Goal: Task Accomplishment & Management: Complete application form

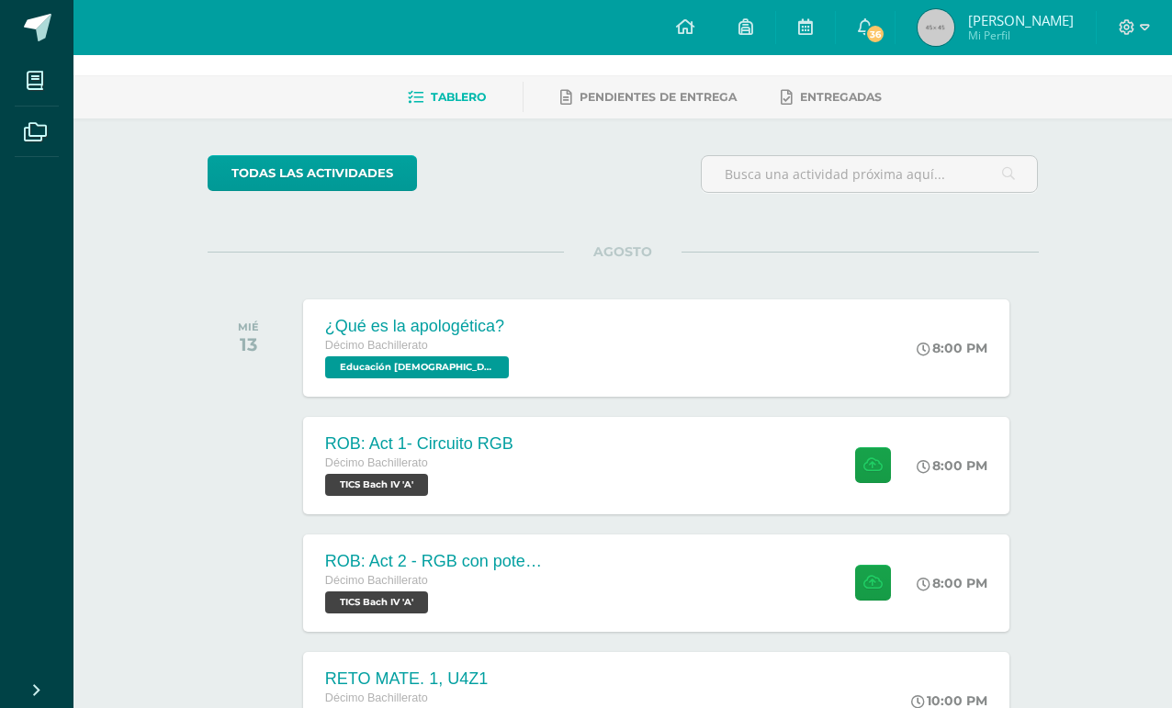
scroll to position [62, 0]
click at [771, 473] on div "[PERSON_NAME]: Act 1- Circuito RGB Décimo Bachillerato TICS [PERSON_NAME] IV 'A…" at bounding box center [656, 466] width 706 height 97
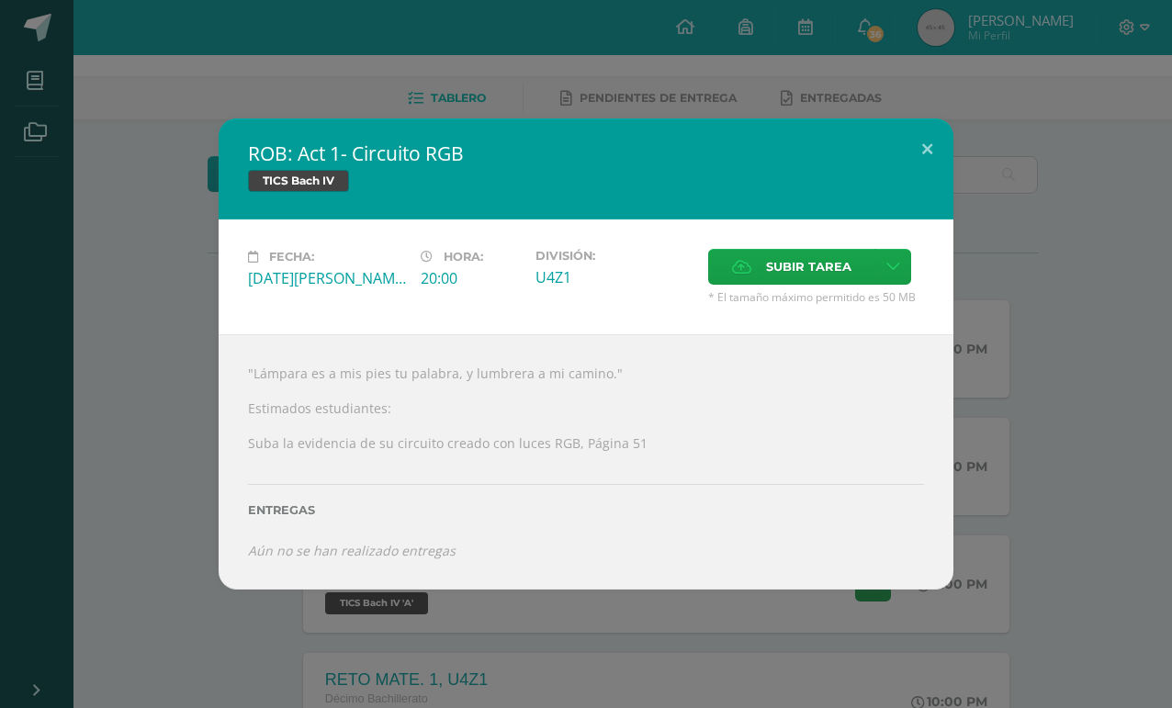
click at [922, 181] on button at bounding box center [927, 149] width 52 height 62
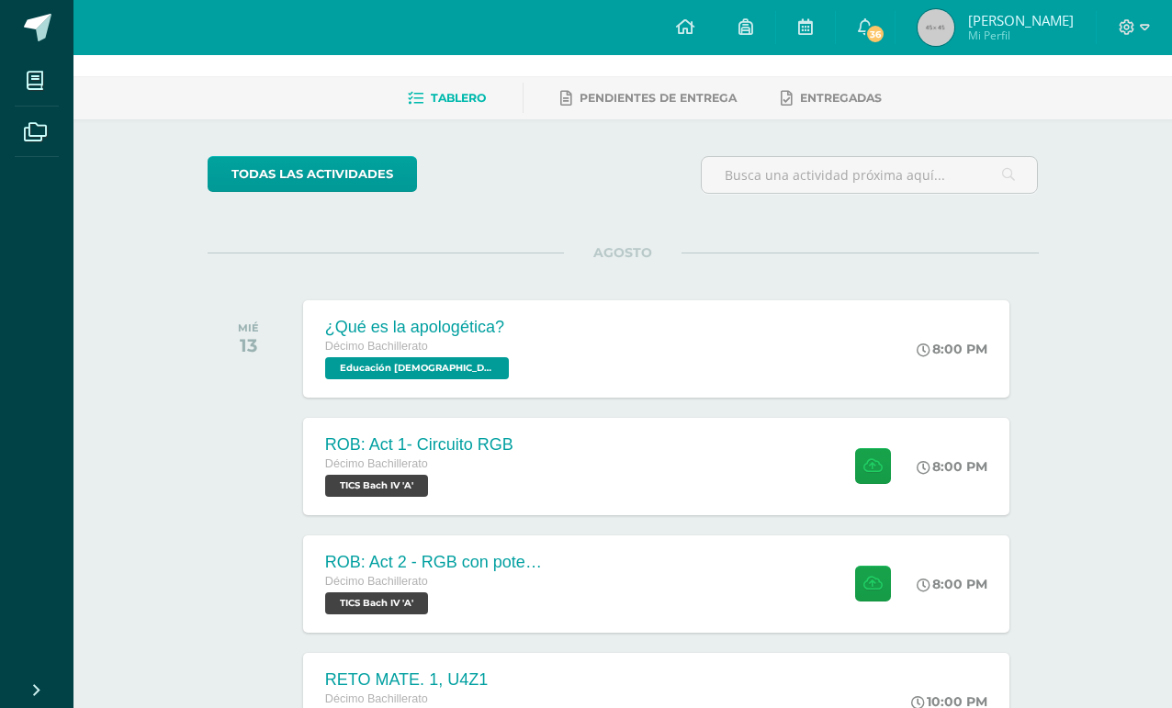
click at [341, 581] on span "Décimo Bachillerato" at bounding box center [376, 581] width 103 height 13
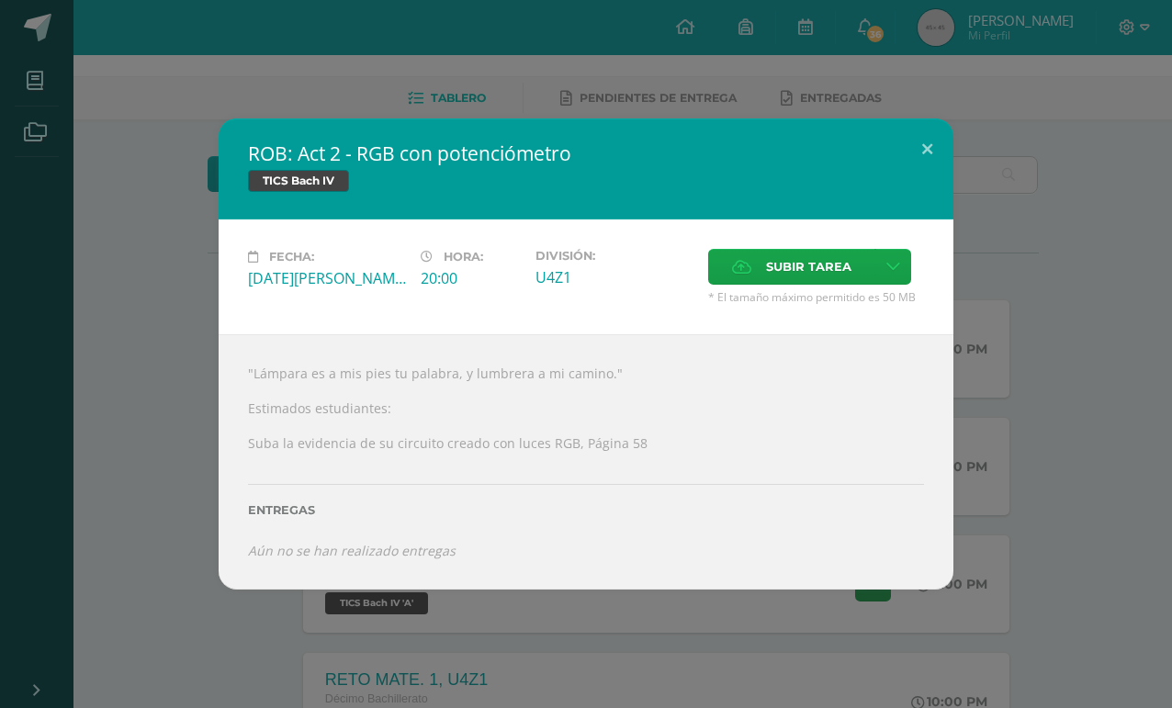
click at [944, 165] on button at bounding box center [927, 149] width 52 height 62
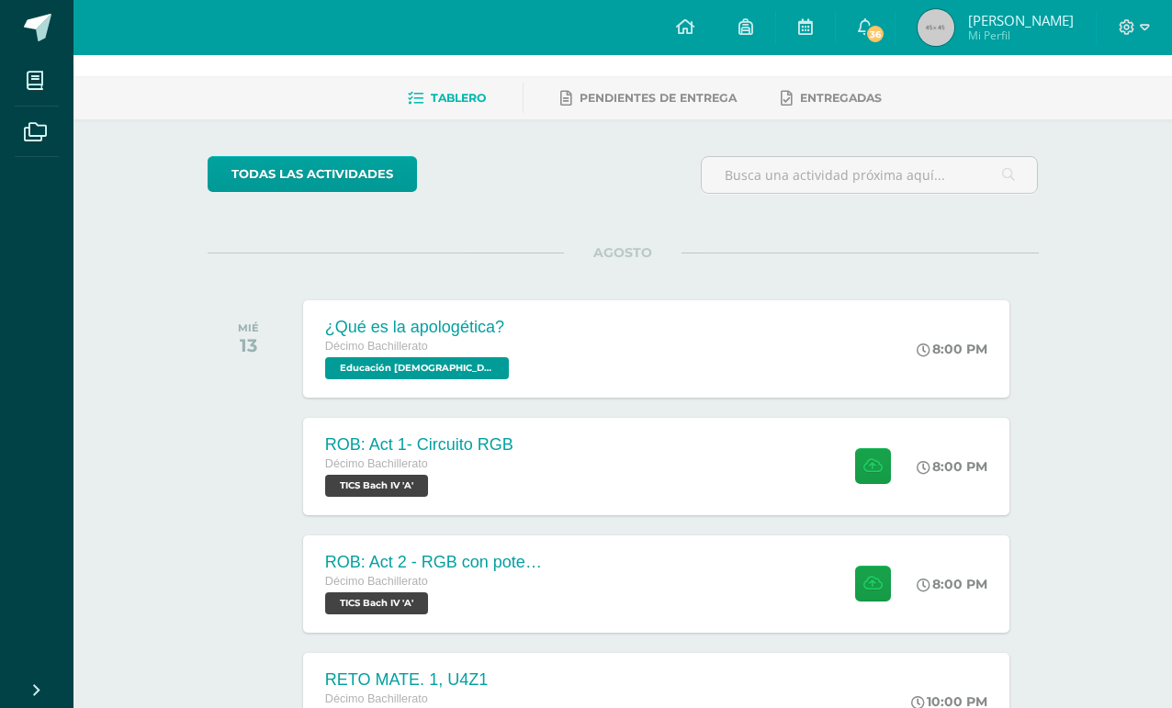
click at [984, 464] on div "8:00 PM" at bounding box center [951, 466] width 71 height 17
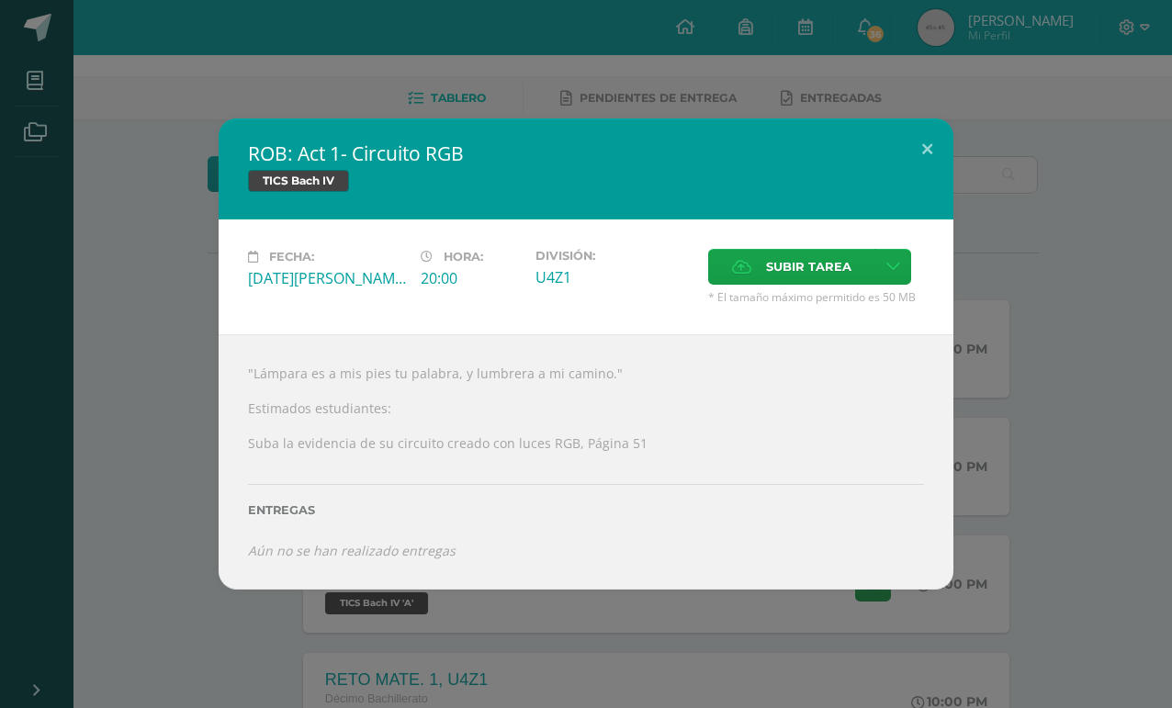
click at [911, 285] on link at bounding box center [893, 267] width 36 height 36
click at [881, 338] on link "Subir enlace" at bounding box center [835, 334] width 184 height 28
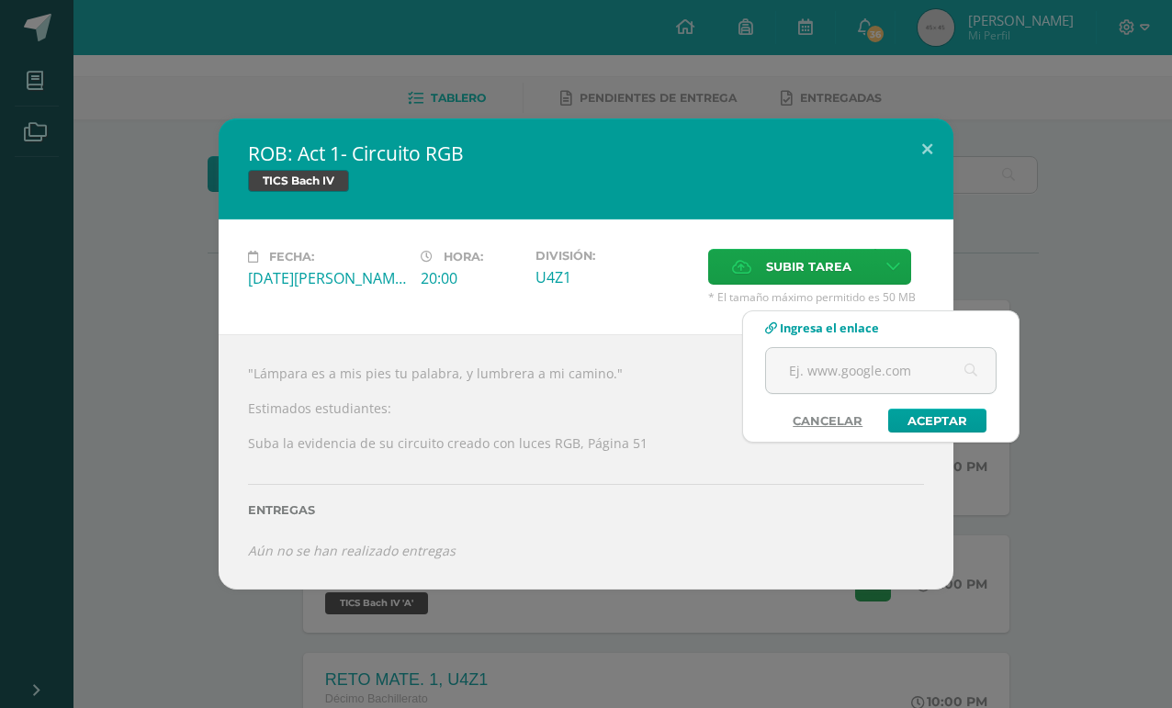
click at [874, 356] on input "text" at bounding box center [881, 370] width 230 height 45
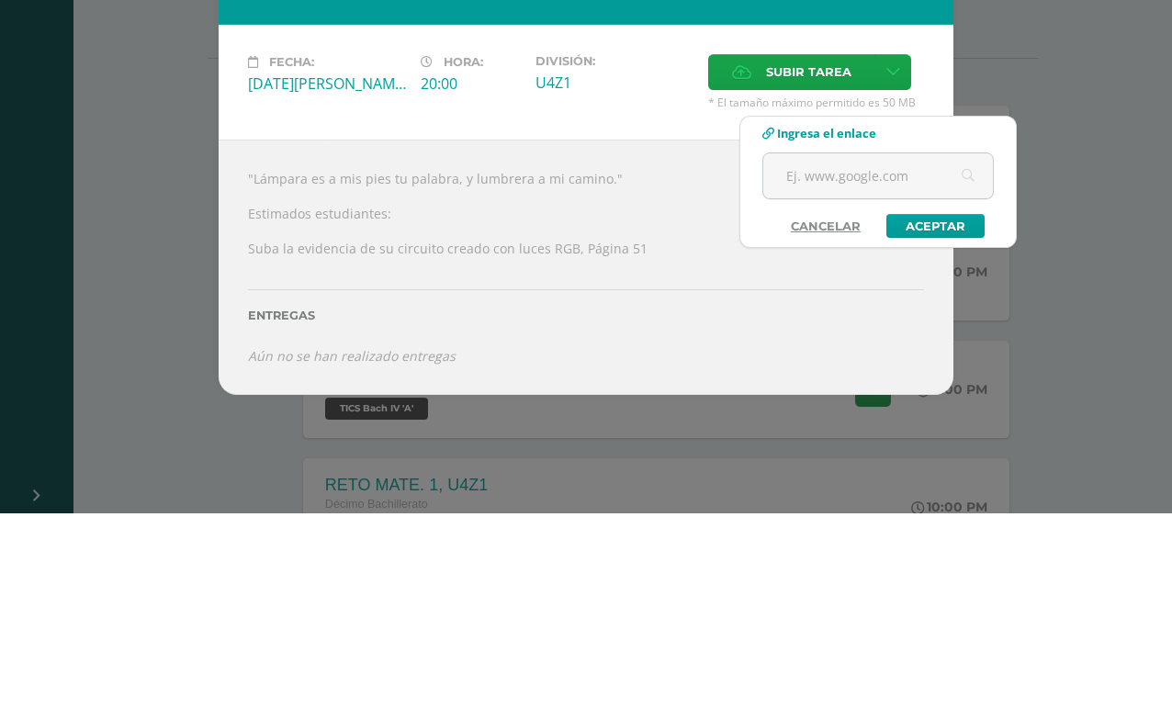
paste input "[URL][DOMAIN_NAME]"
type input "[URL][DOMAIN_NAME]"
click at [907, 409] on link "Aceptar" at bounding box center [935, 421] width 98 height 24
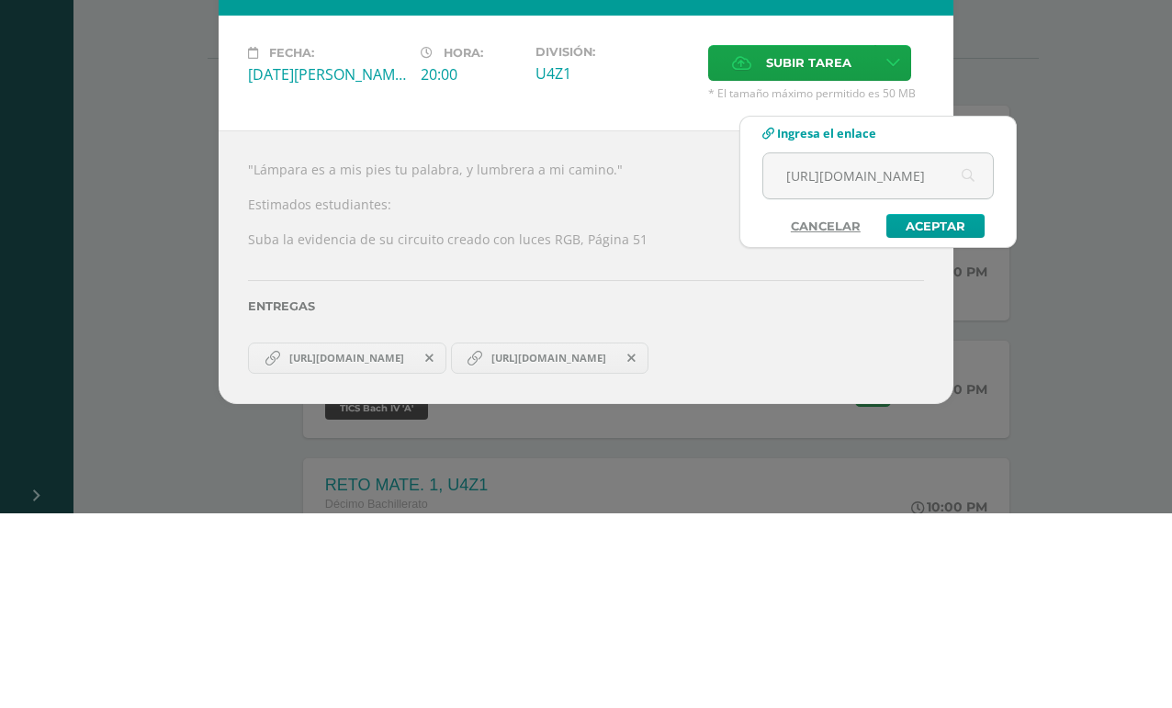
scroll to position [257, 44]
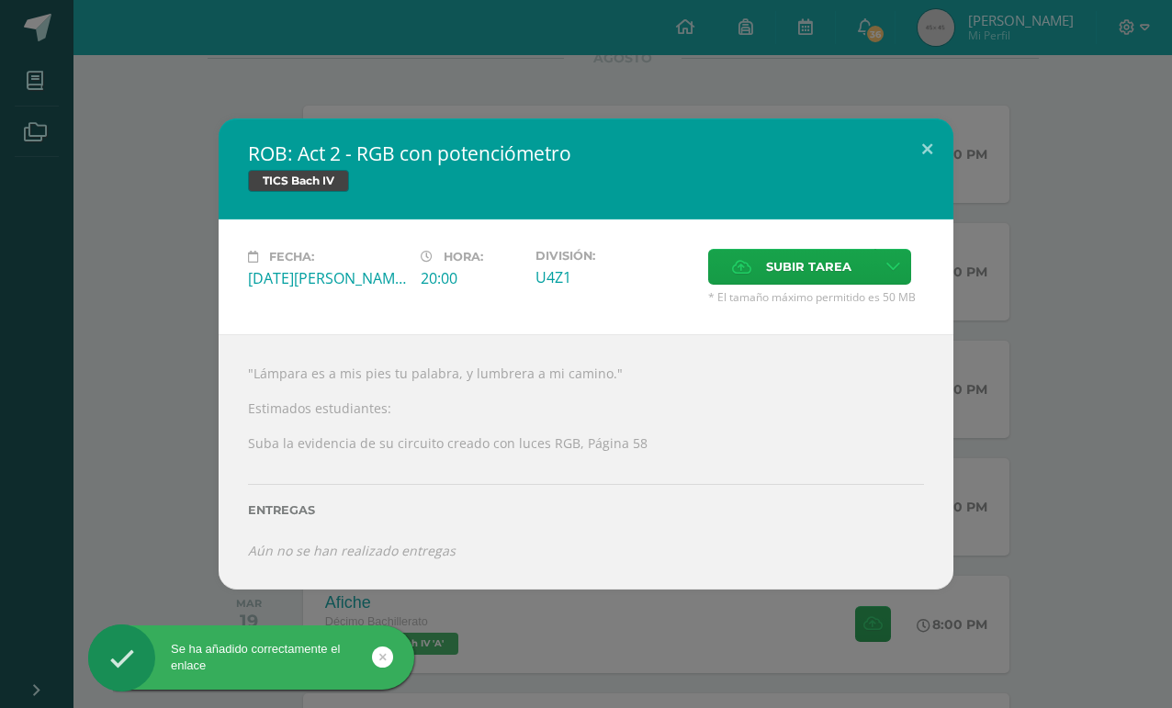
click at [892, 166] on h2 "ROB: Act 2 - RGB con potenciómetro" at bounding box center [586, 153] width 676 height 26
click at [919, 169] on button at bounding box center [927, 149] width 52 height 62
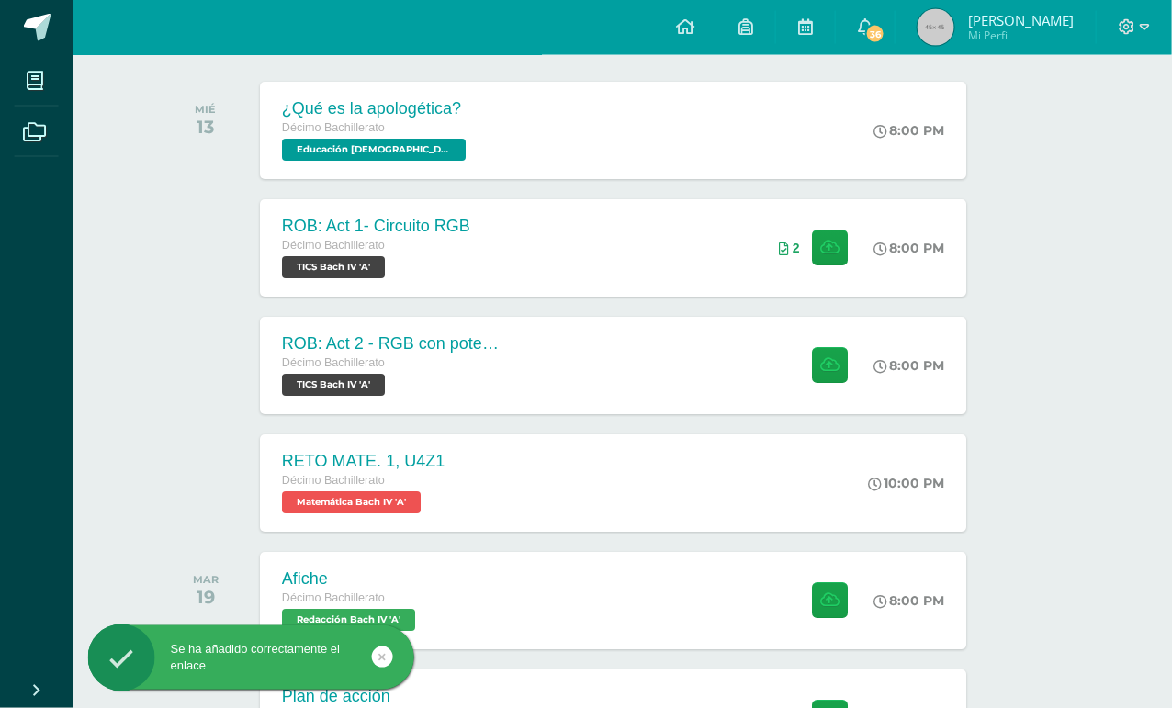
scroll to position [277, 44]
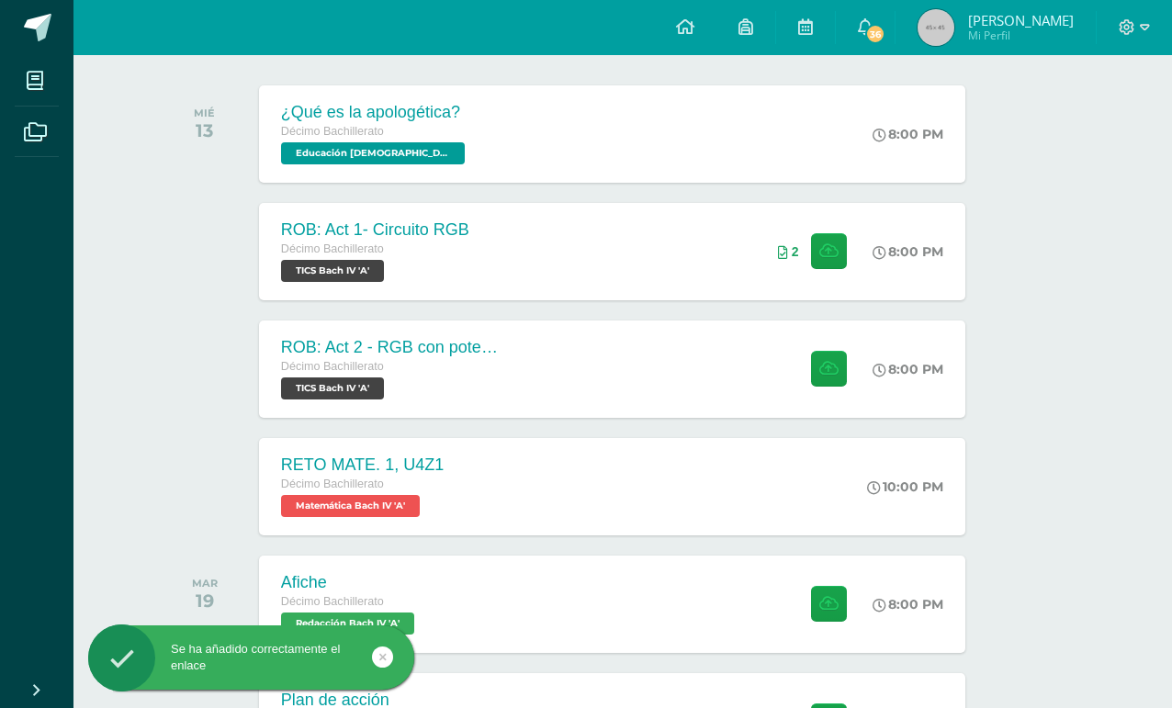
click at [317, 391] on span "TICS Bach IV 'A'" at bounding box center [332, 388] width 103 height 22
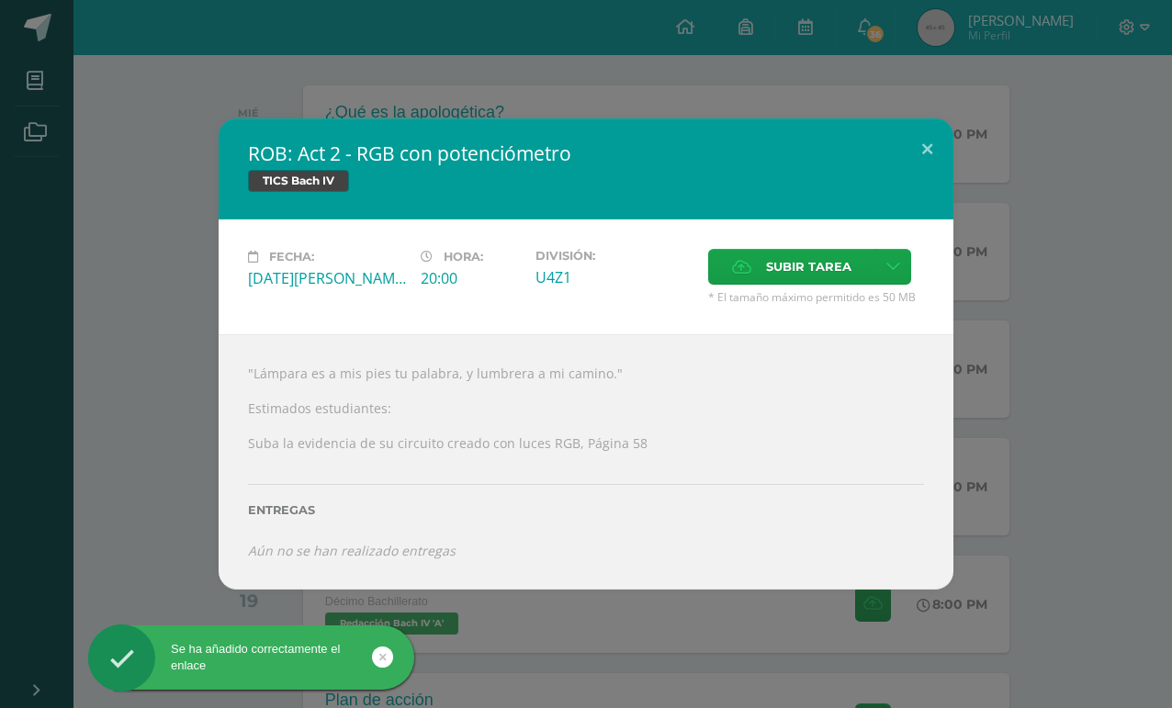
click at [924, 181] on button at bounding box center [927, 149] width 52 height 62
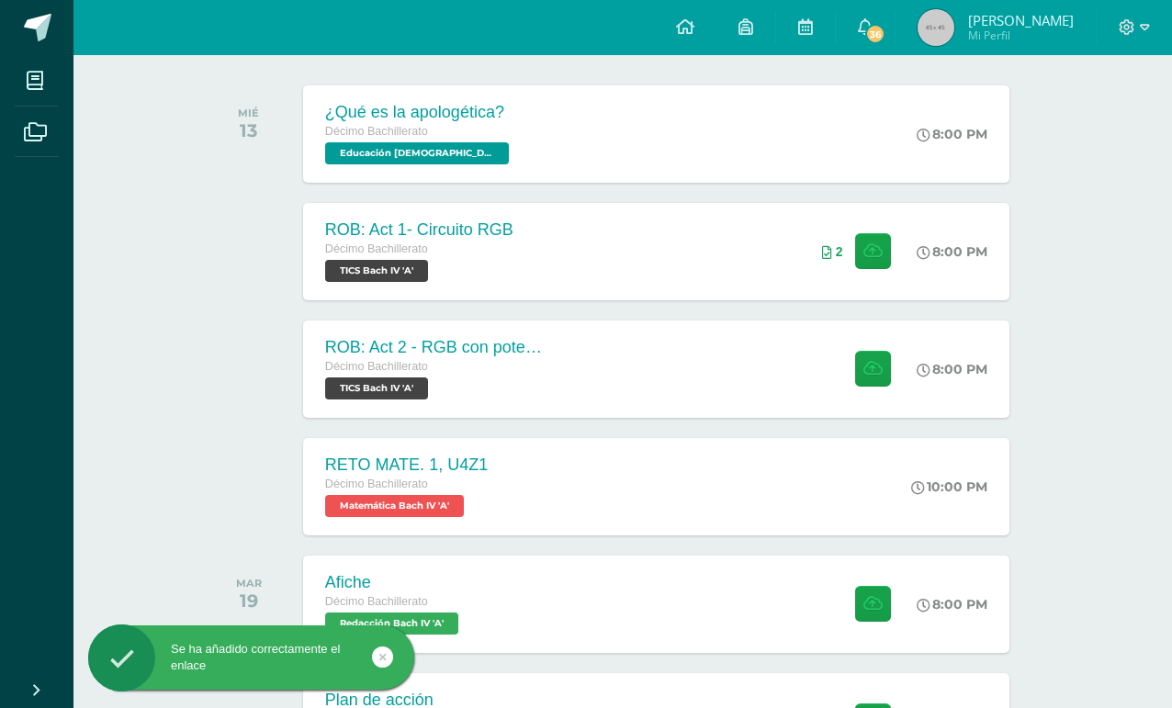
click at [331, 233] on div "[PERSON_NAME]: Act 2 - RGB con potenciómetro TICS [PERSON_NAME] IV" at bounding box center [585, 187] width 661 height 91
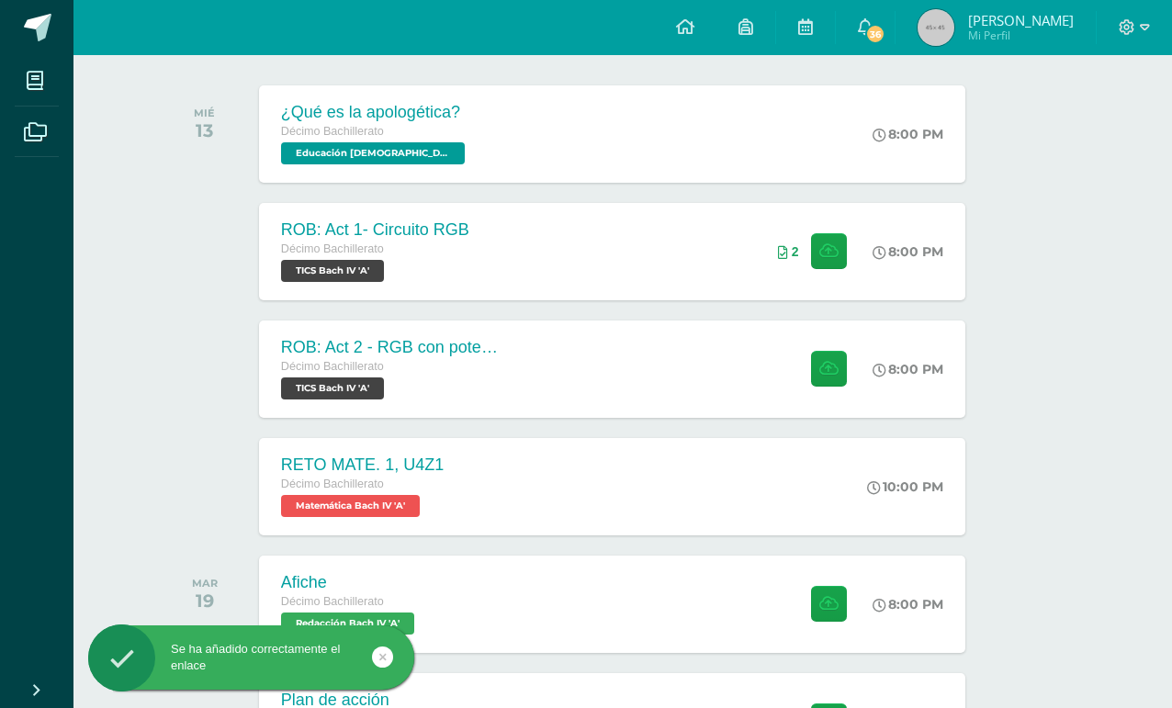
click at [328, 247] on span "Décimo Bachillerato" at bounding box center [332, 248] width 103 height 13
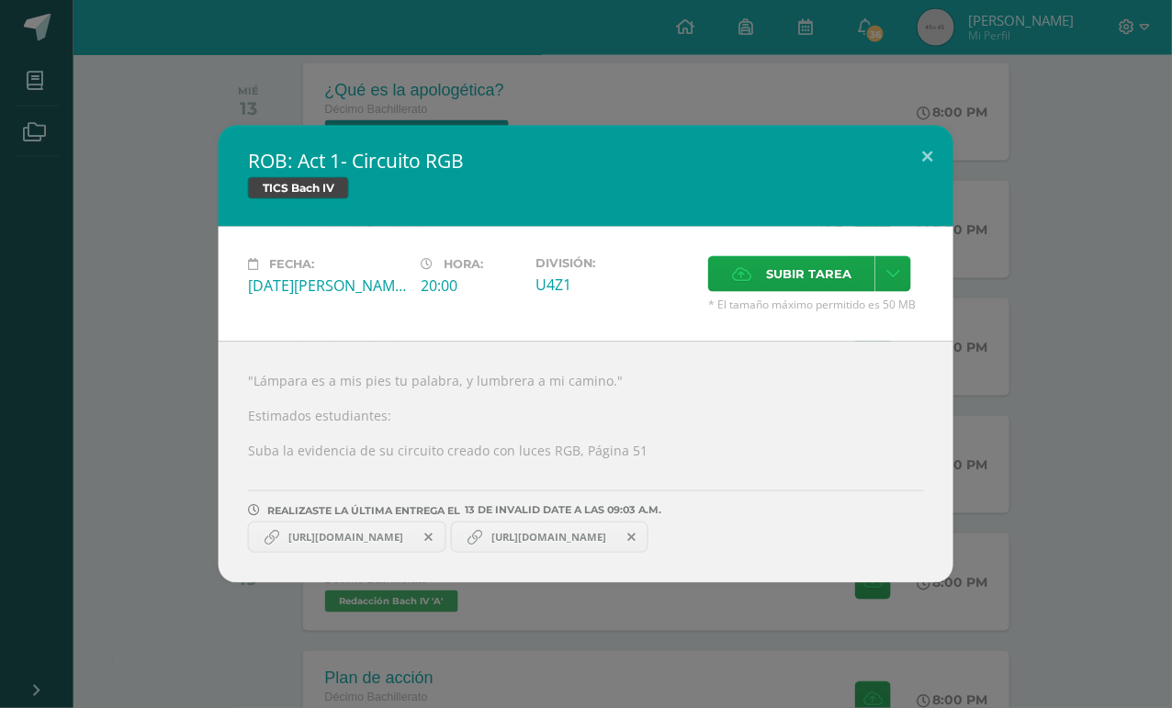
scroll to position [300, 44]
click at [635, 544] on icon at bounding box center [631, 537] width 8 height 13
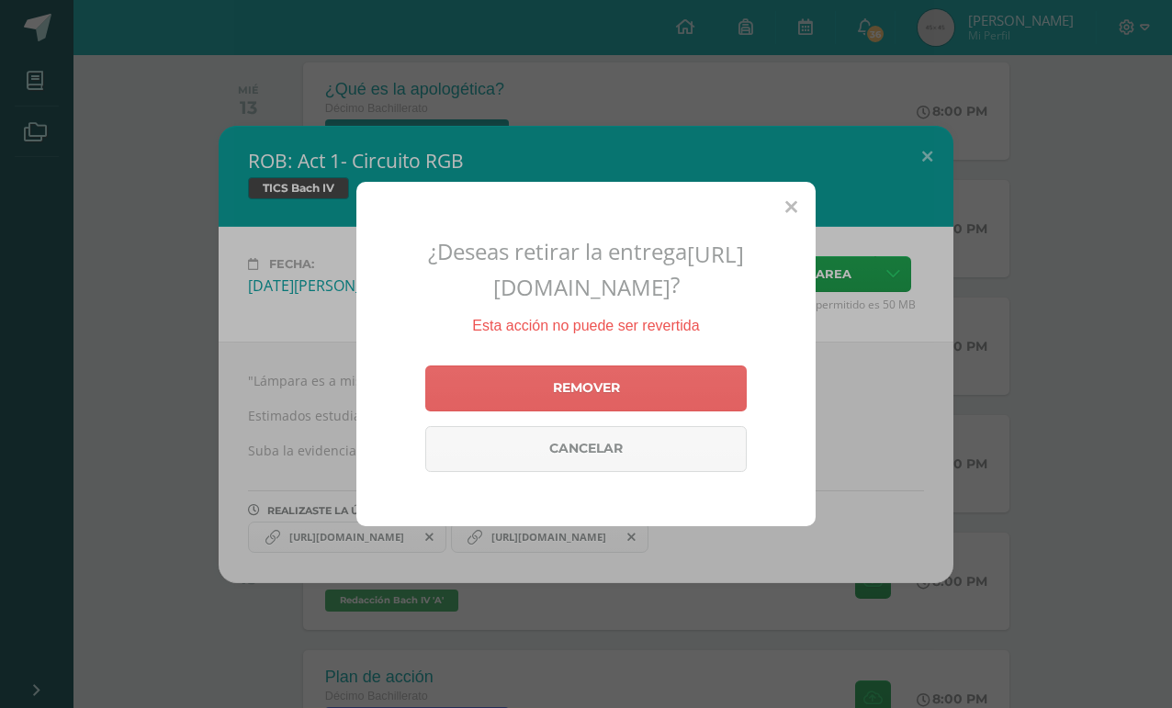
click at [720, 411] on link "Remover" at bounding box center [585, 388] width 321 height 46
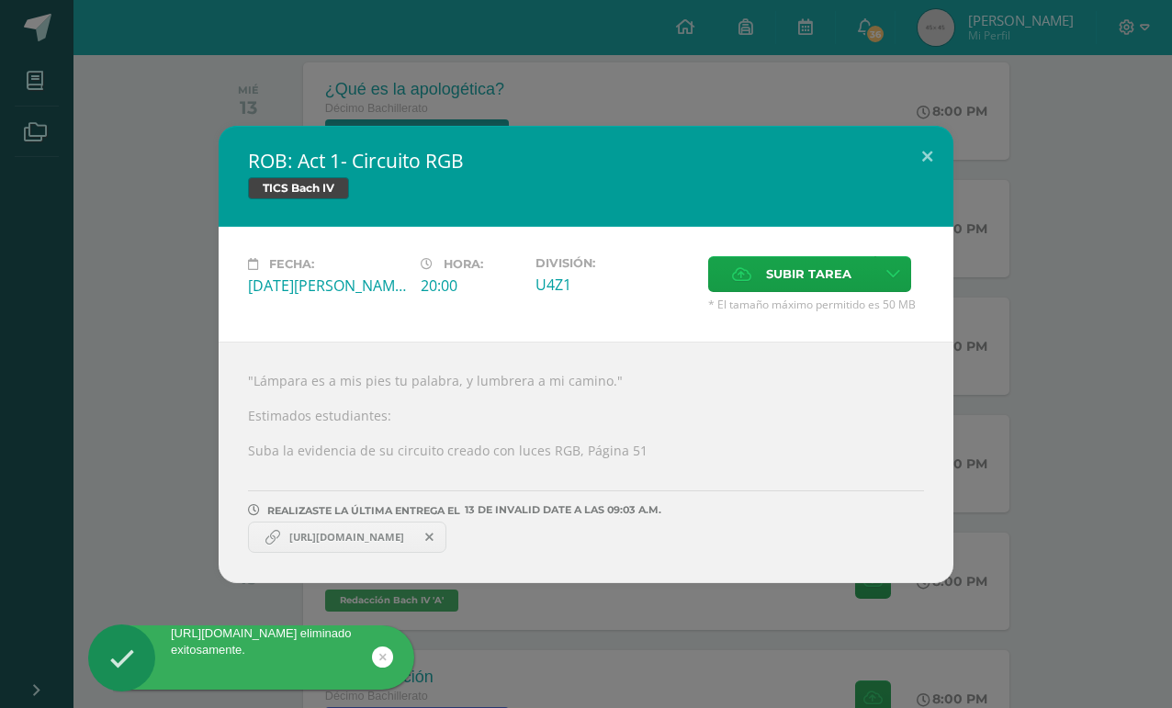
click at [931, 169] on button at bounding box center [927, 157] width 52 height 62
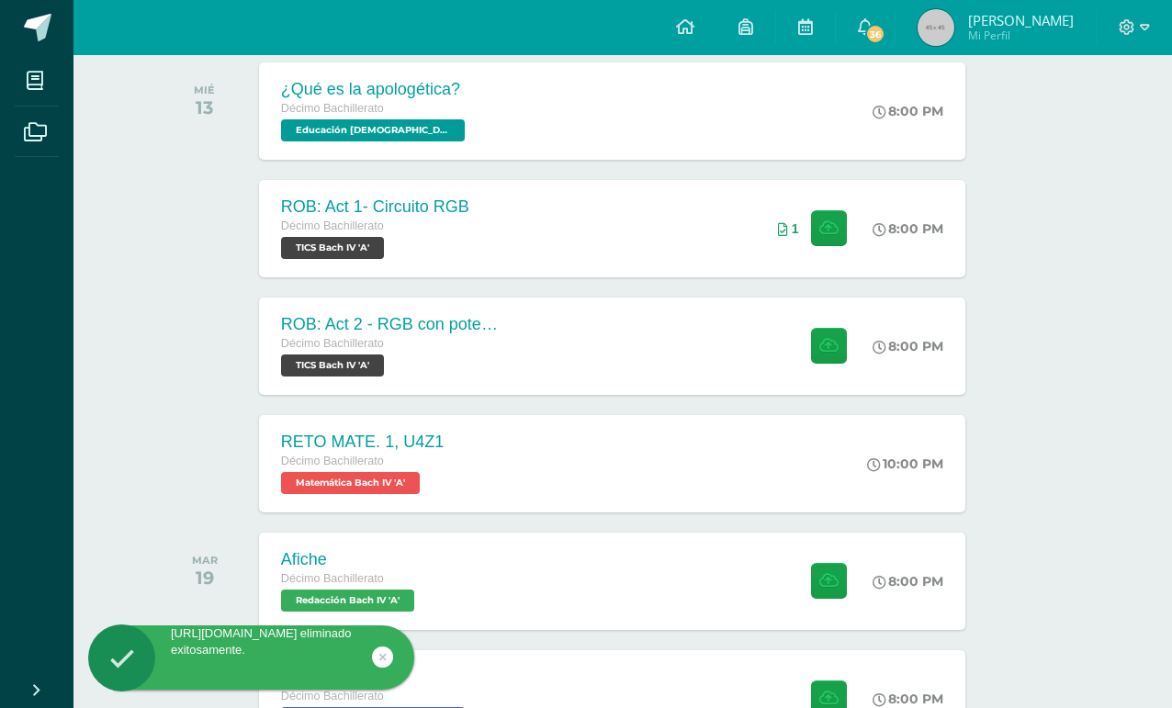
click at [320, 333] on div "ROB: Act 2 - RGB con potenciómetro" at bounding box center [391, 324] width 220 height 19
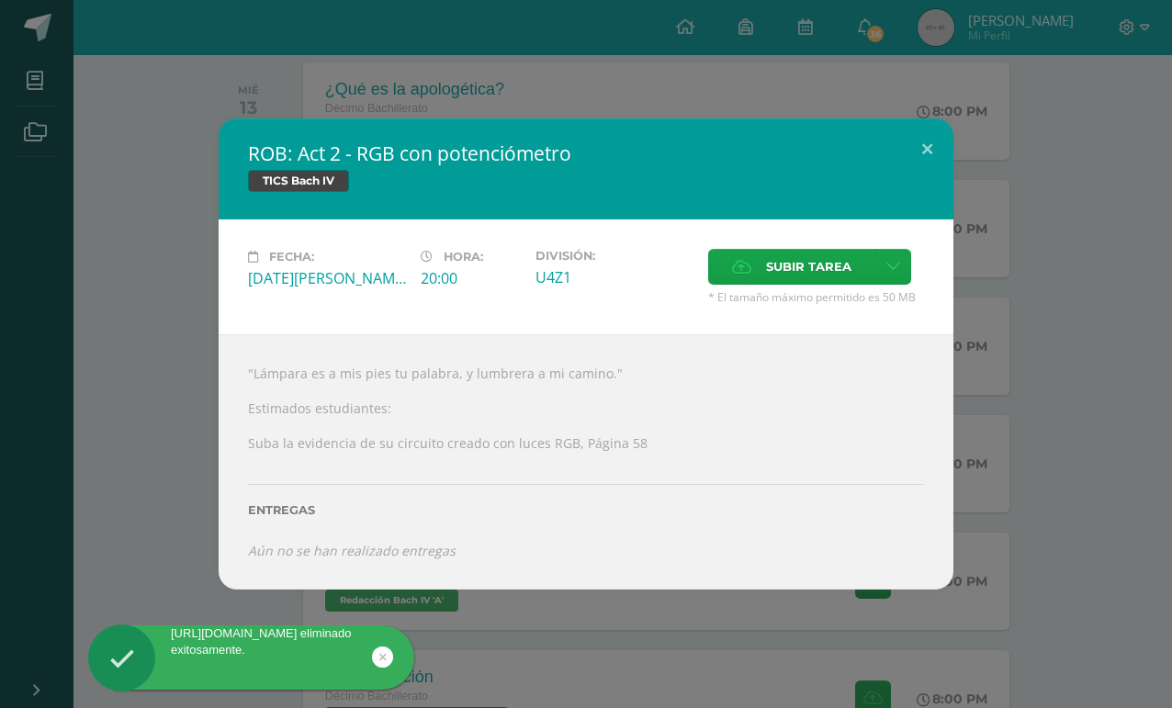
click at [888, 285] on link at bounding box center [893, 267] width 36 height 36
click at [894, 273] on div "Fecha: [DATE][PERSON_NAME] Hora: 20:00 División: U4Z1 Subir tarea" at bounding box center [586, 276] width 735 height 115
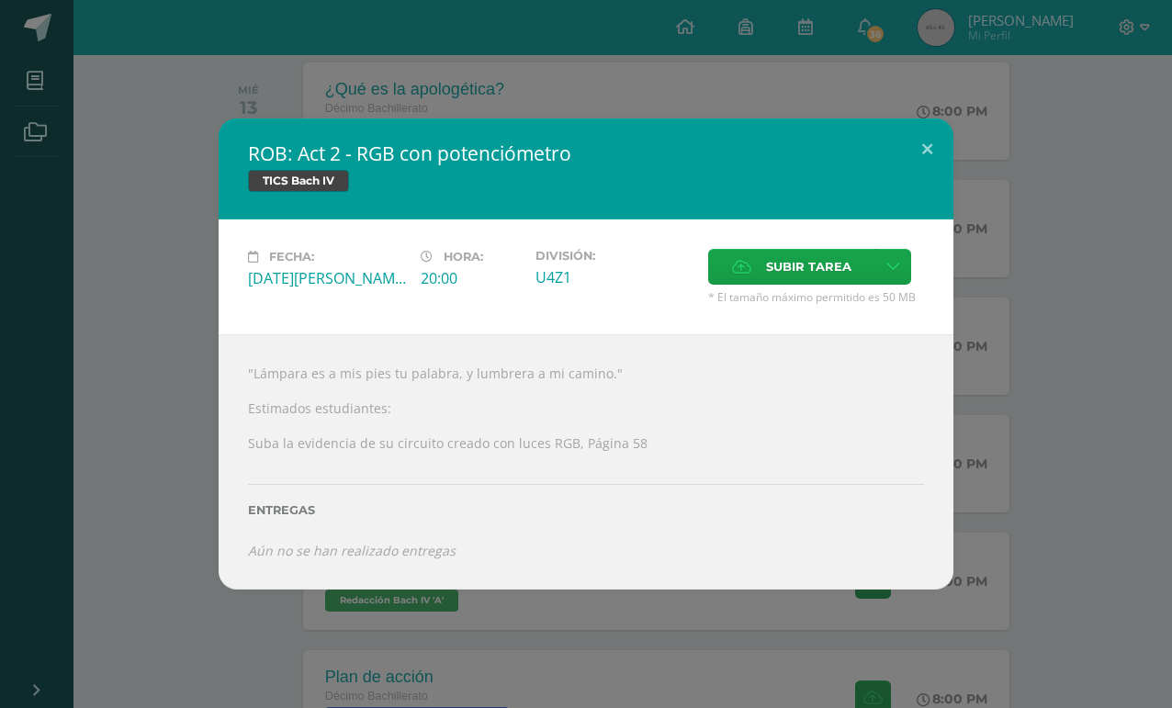
click at [1042, 529] on div "[PERSON_NAME]: Act 2 - RGB con potenciómetro TICS [PERSON_NAME] IV Fecha: [DATE…" at bounding box center [585, 353] width 1157 height 471
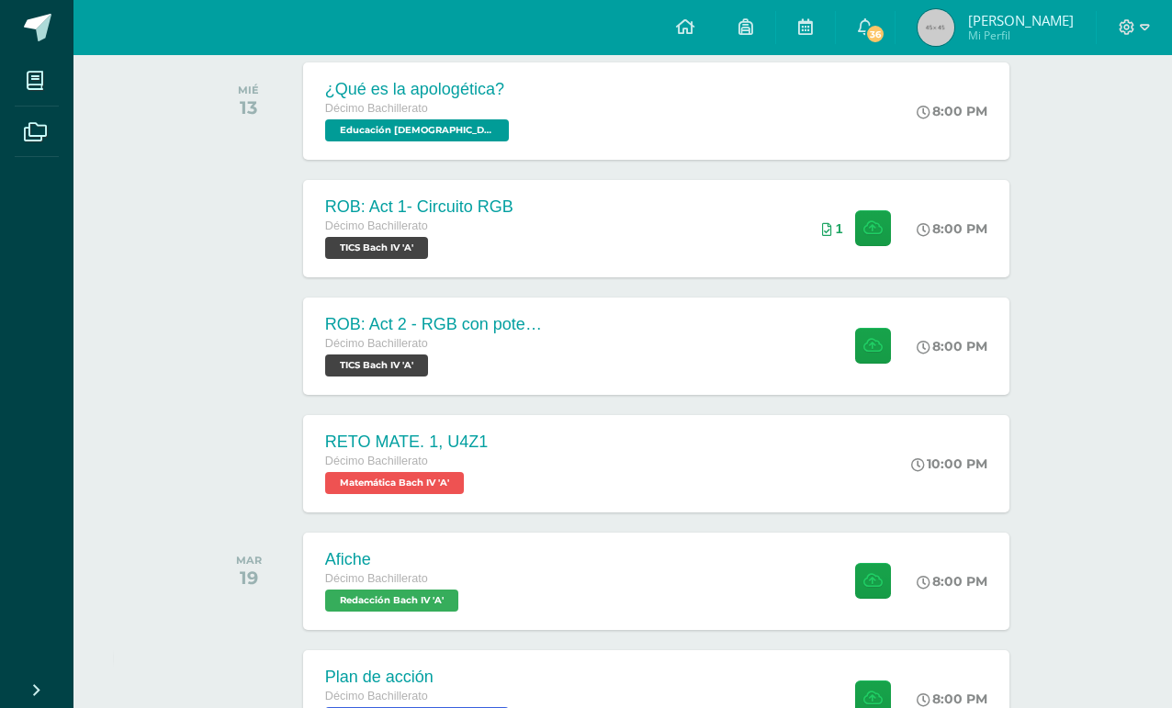
click at [1081, 4] on div "[PERSON_NAME]: Act 2 - RGB con potenciómetro TICS [PERSON_NAME] IV Fecha: [DATE…" at bounding box center [586, 354] width 1172 height 708
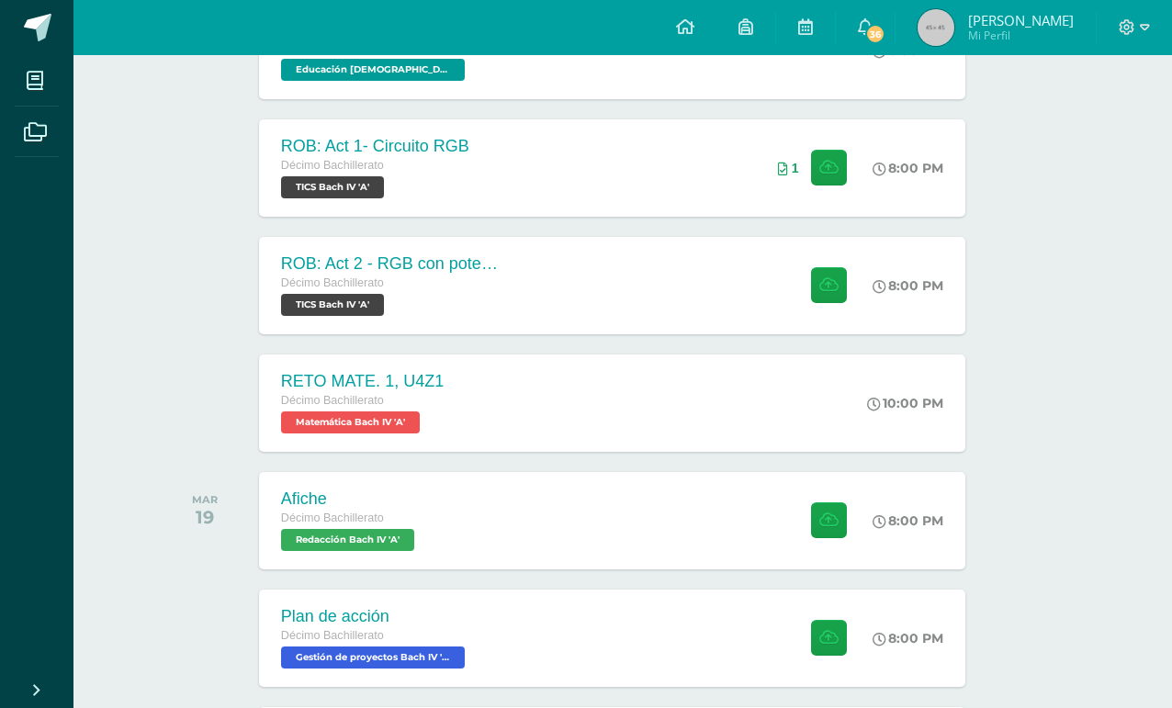
scroll to position [364, 44]
